Goal: Information Seeking & Learning: Learn about a topic

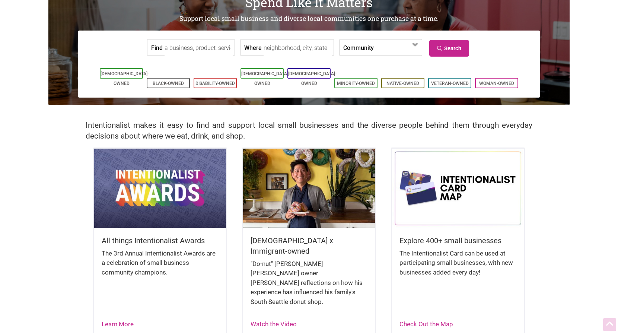
scroll to position [75, 0]
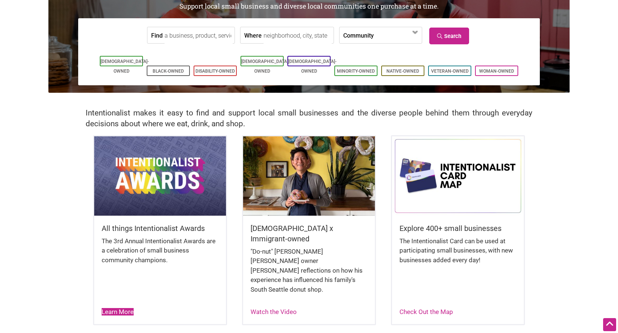
click at [124, 308] on link "Learn More" at bounding box center [118, 311] width 32 height 7
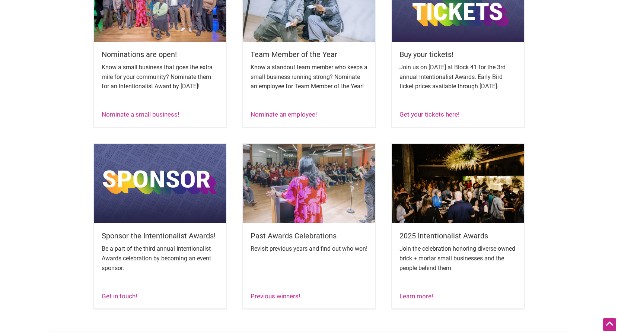
scroll to position [371, 0]
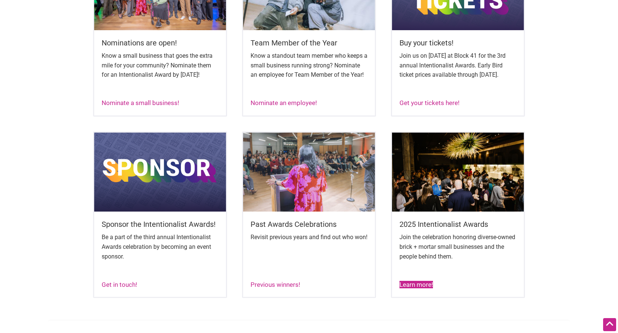
click at [426, 288] on link "Learn more!" at bounding box center [417, 284] width 34 height 7
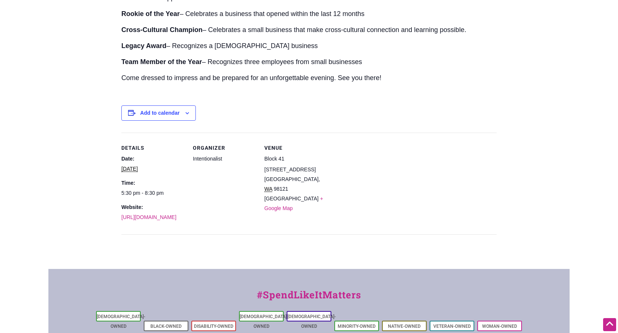
scroll to position [134, 0]
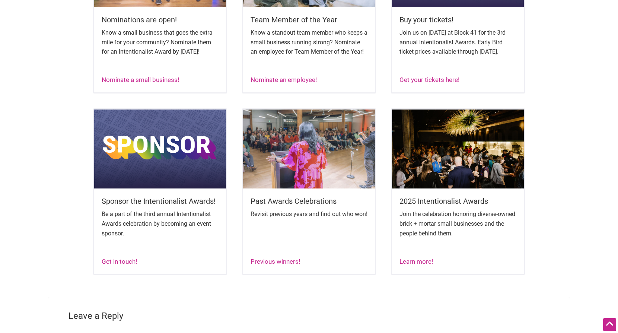
scroll to position [402, 0]
